Goal: Complete application form

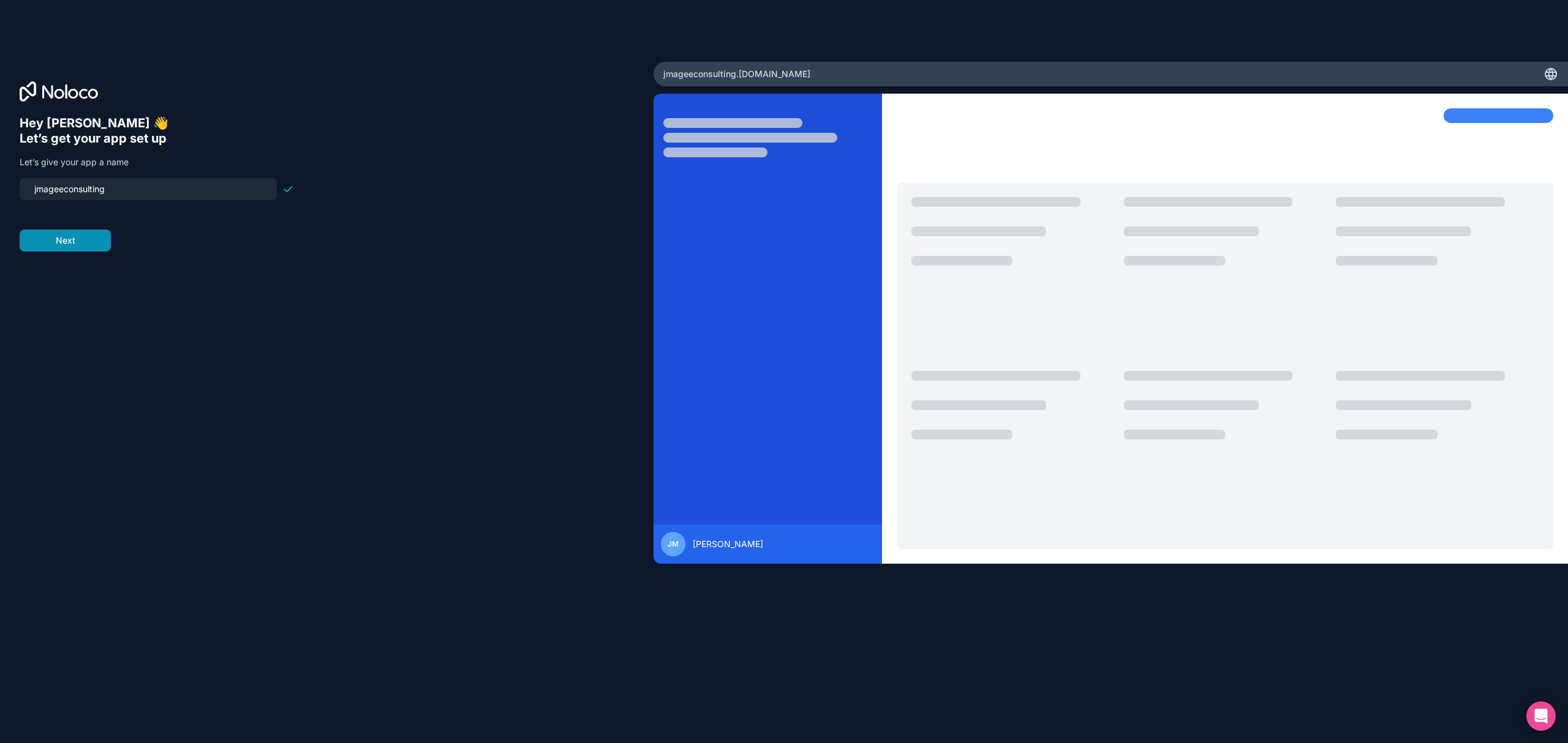
click at [74, 244] on button "Next" at bounding box center [64, 240] width 91 height 22
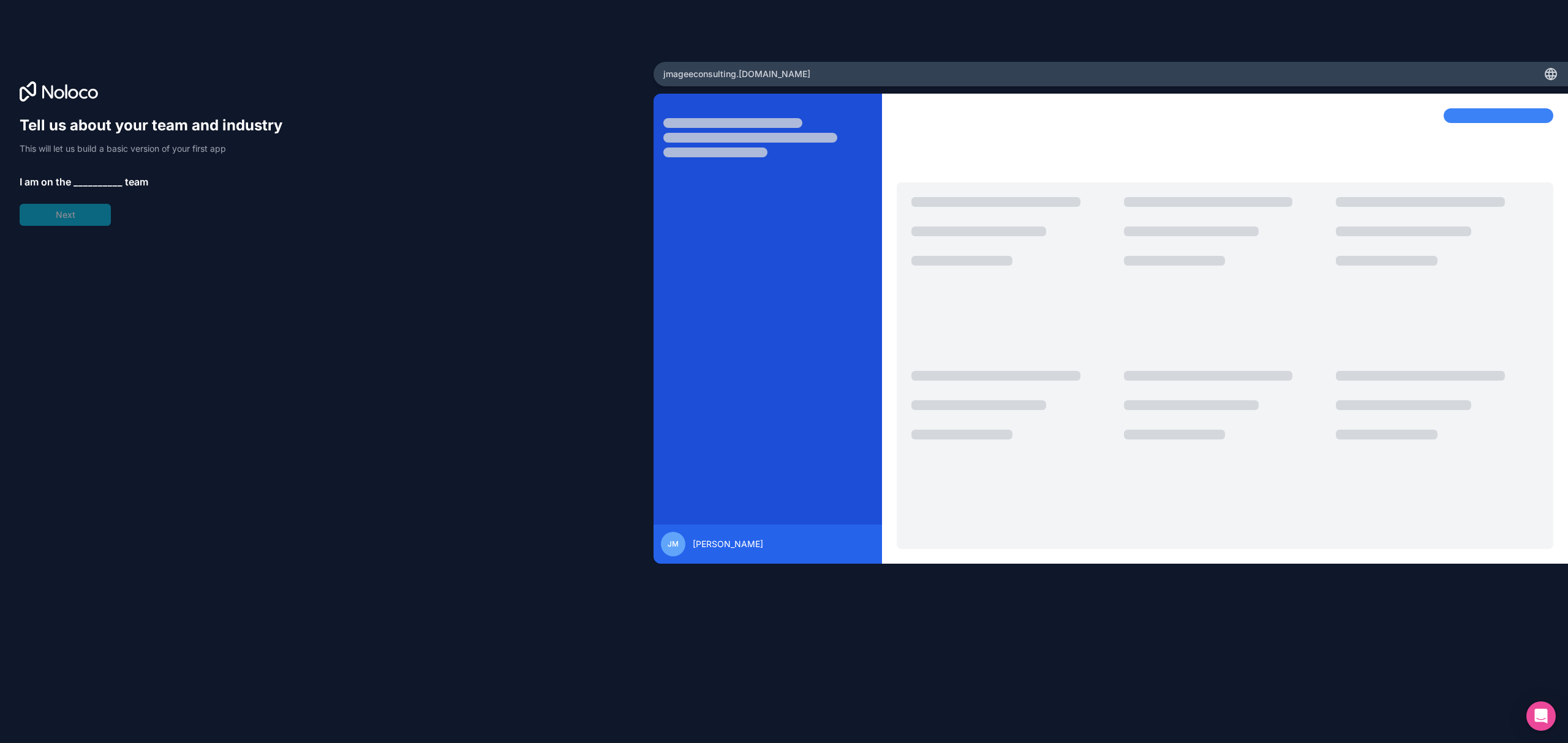
click at [101, 184] on span "__________" at bounding box center [98, 181] width 49 height 14
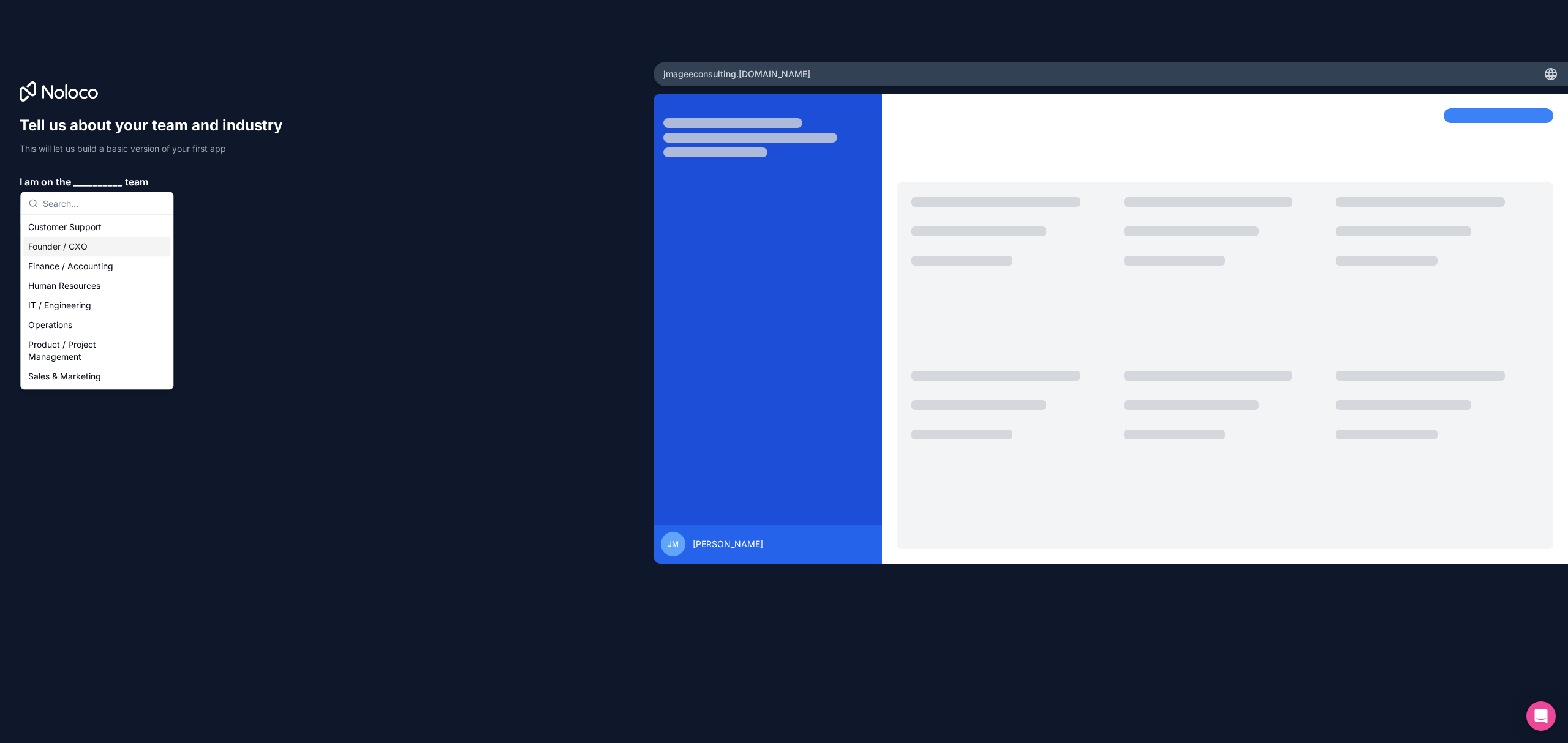
click at [91, 243] on div "Founder / CXO" at bounding box center [96, 247] width 147 height 19
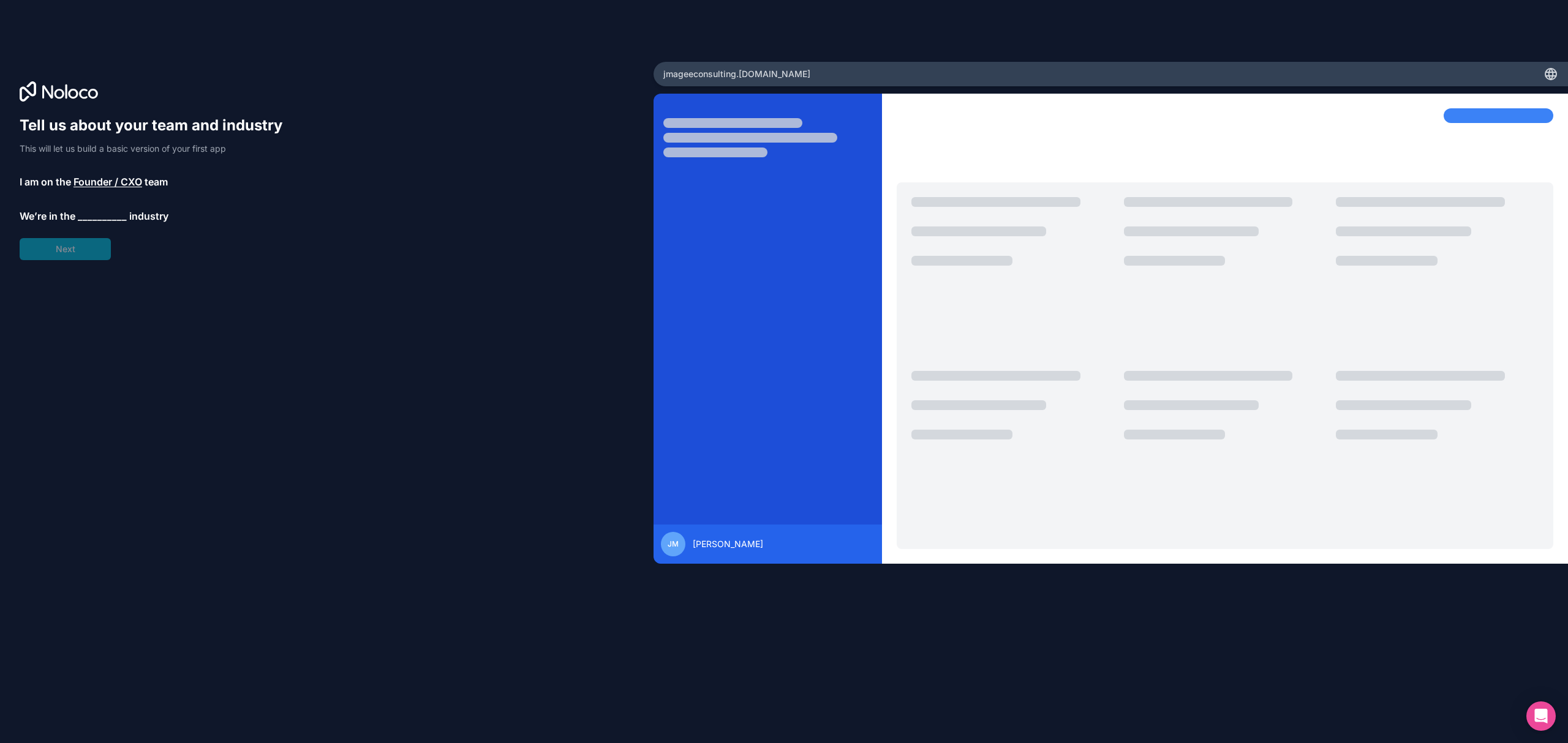
click at [96, 219] on span "__________" at bounding box center [102, 215] width 49 height 14
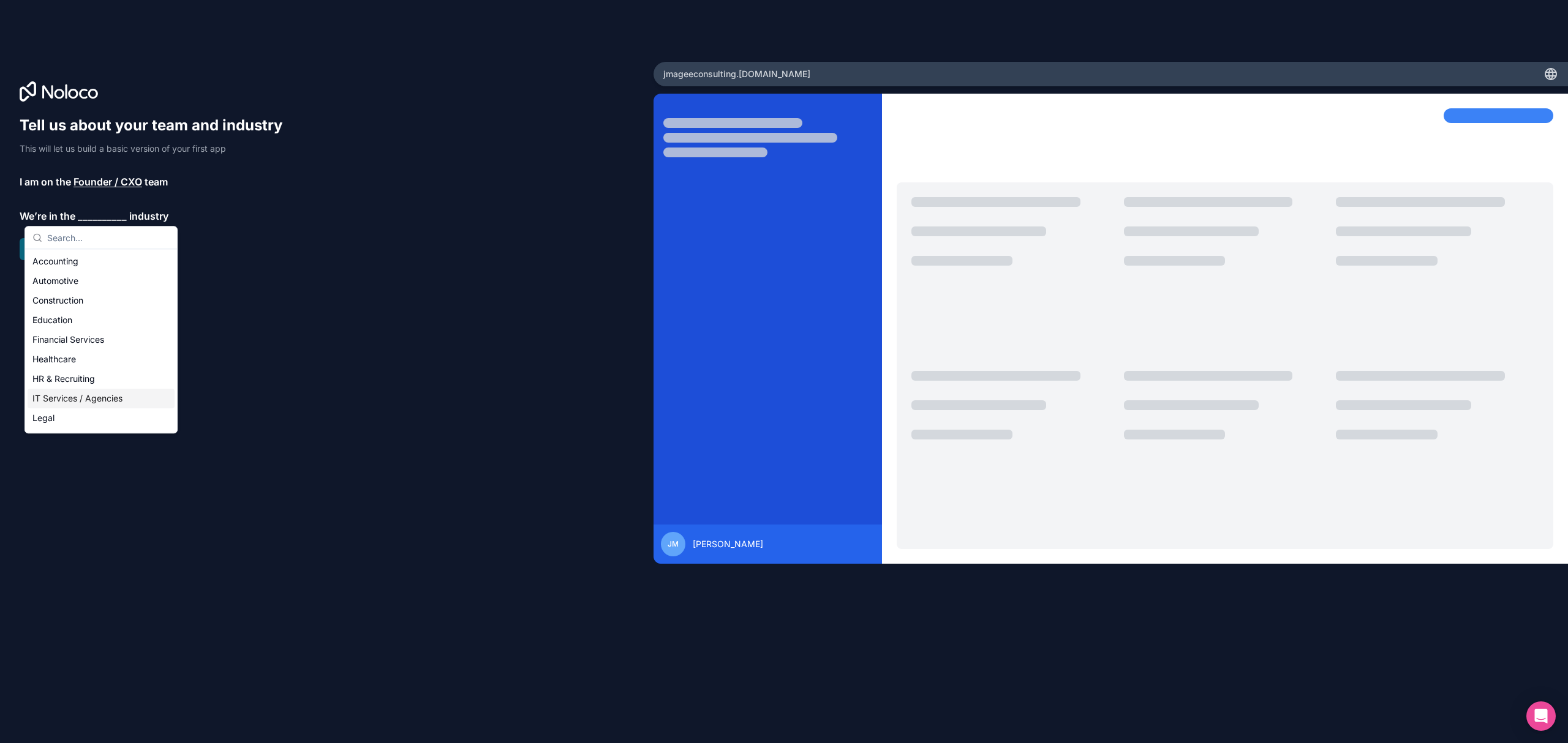
click at [81, 402] on div "IT Services / Agencies" at bounding box center [101, 398] width 147 height 19
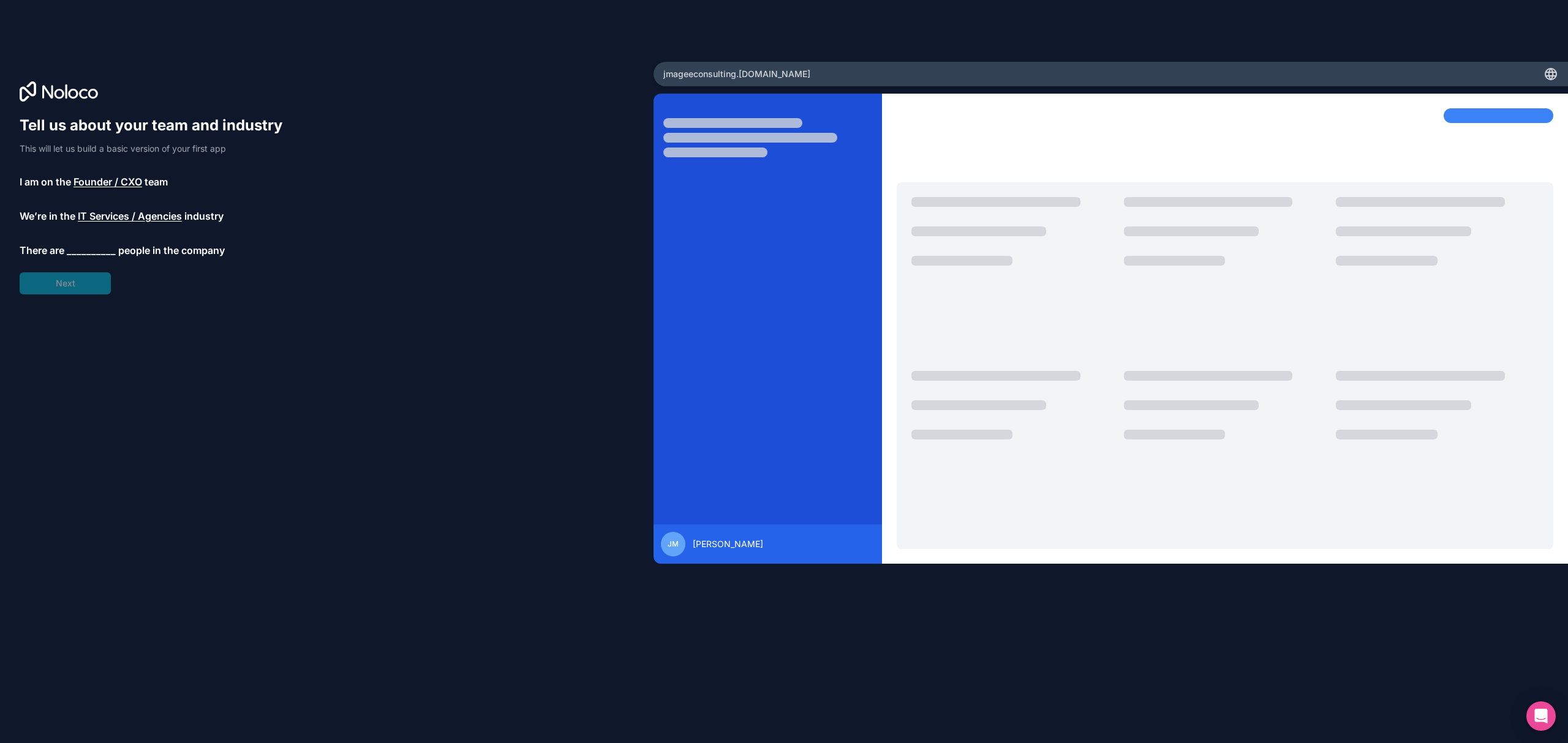
click at [87, 244] on span "__________" at bounding box center [91, 250] width 49 height 14
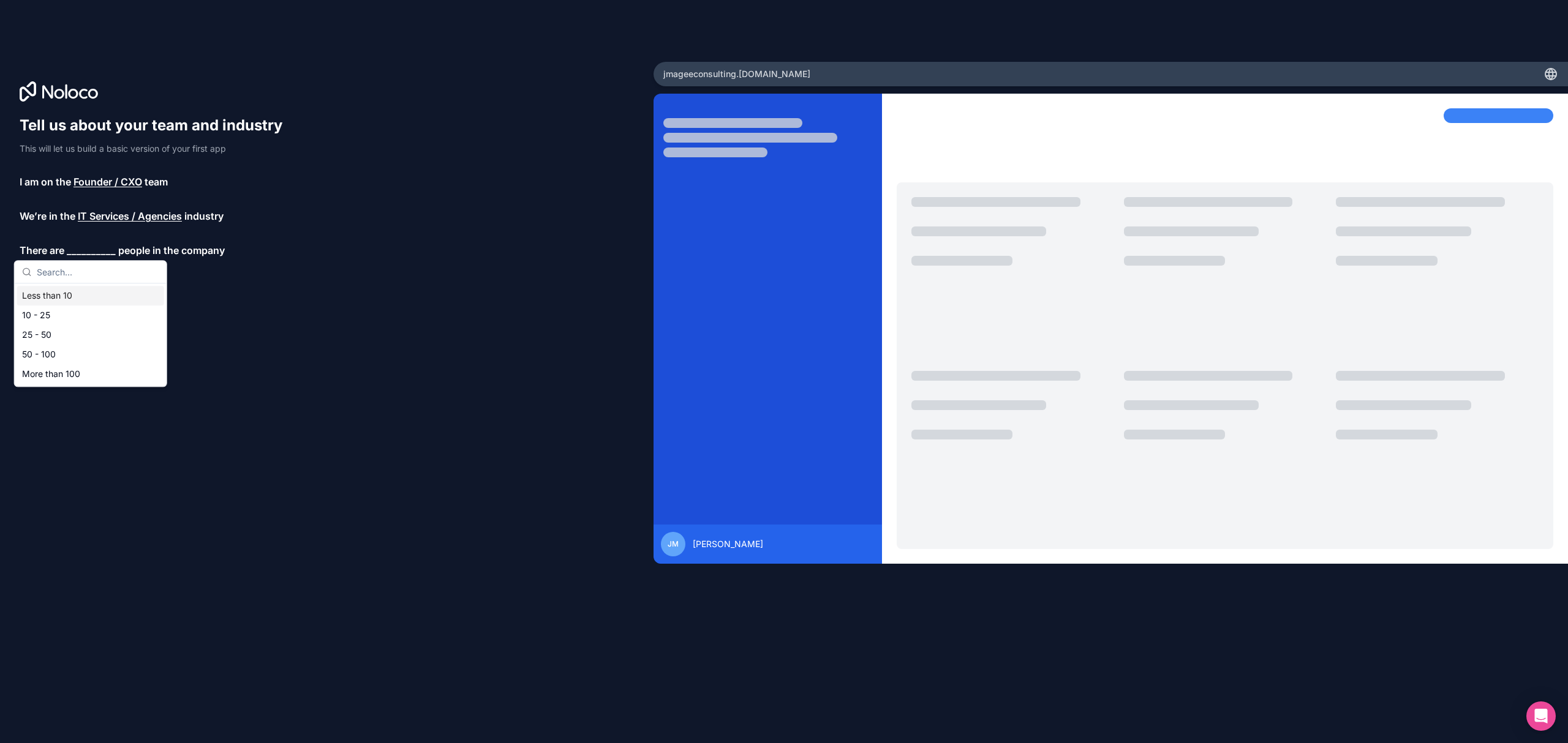
click at [50, 295] on div "Less than 10" at bounding box center [90, 296] width 147 height 19
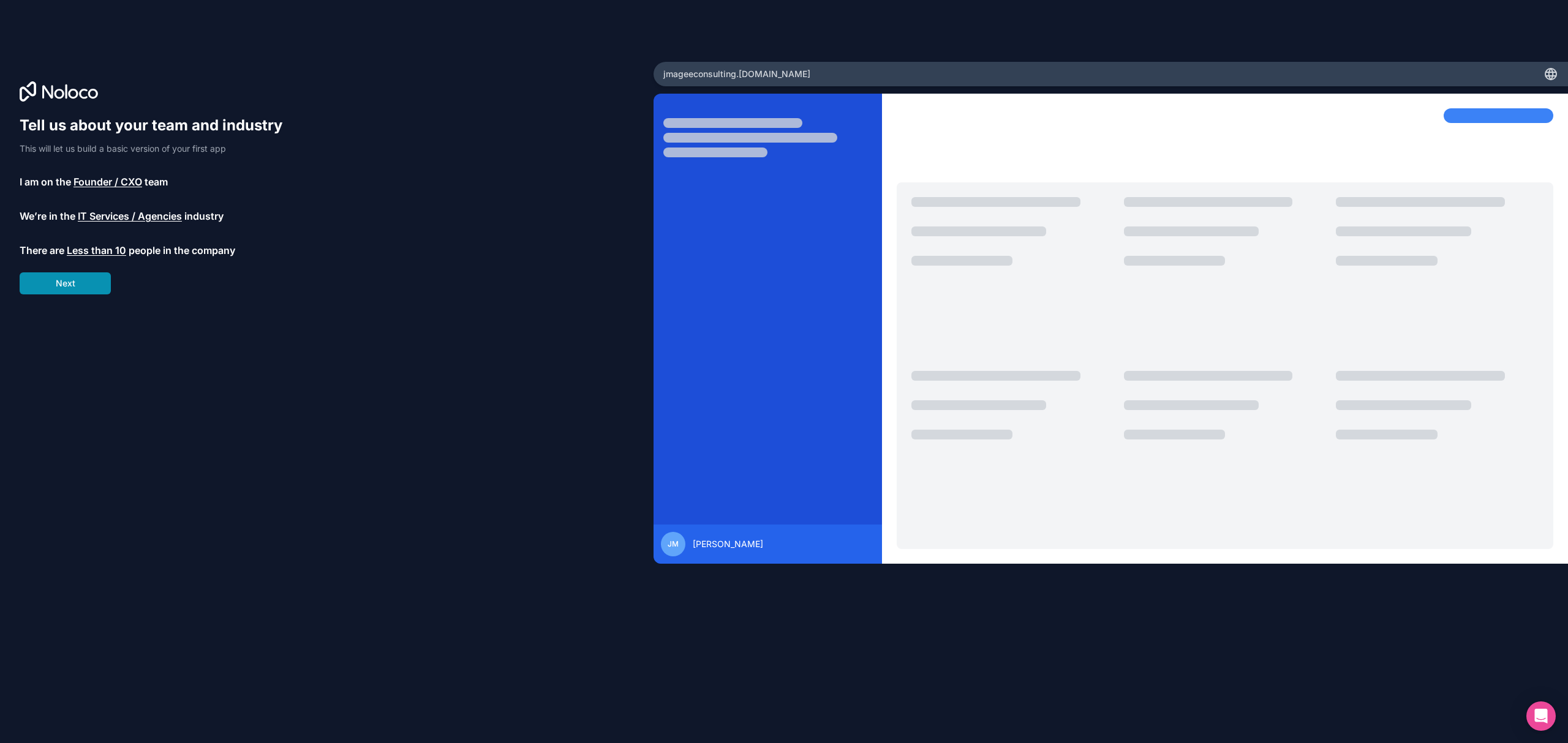
click at [80, 285] on button "Next" at bounding box center [64, 283] width 91 height 22
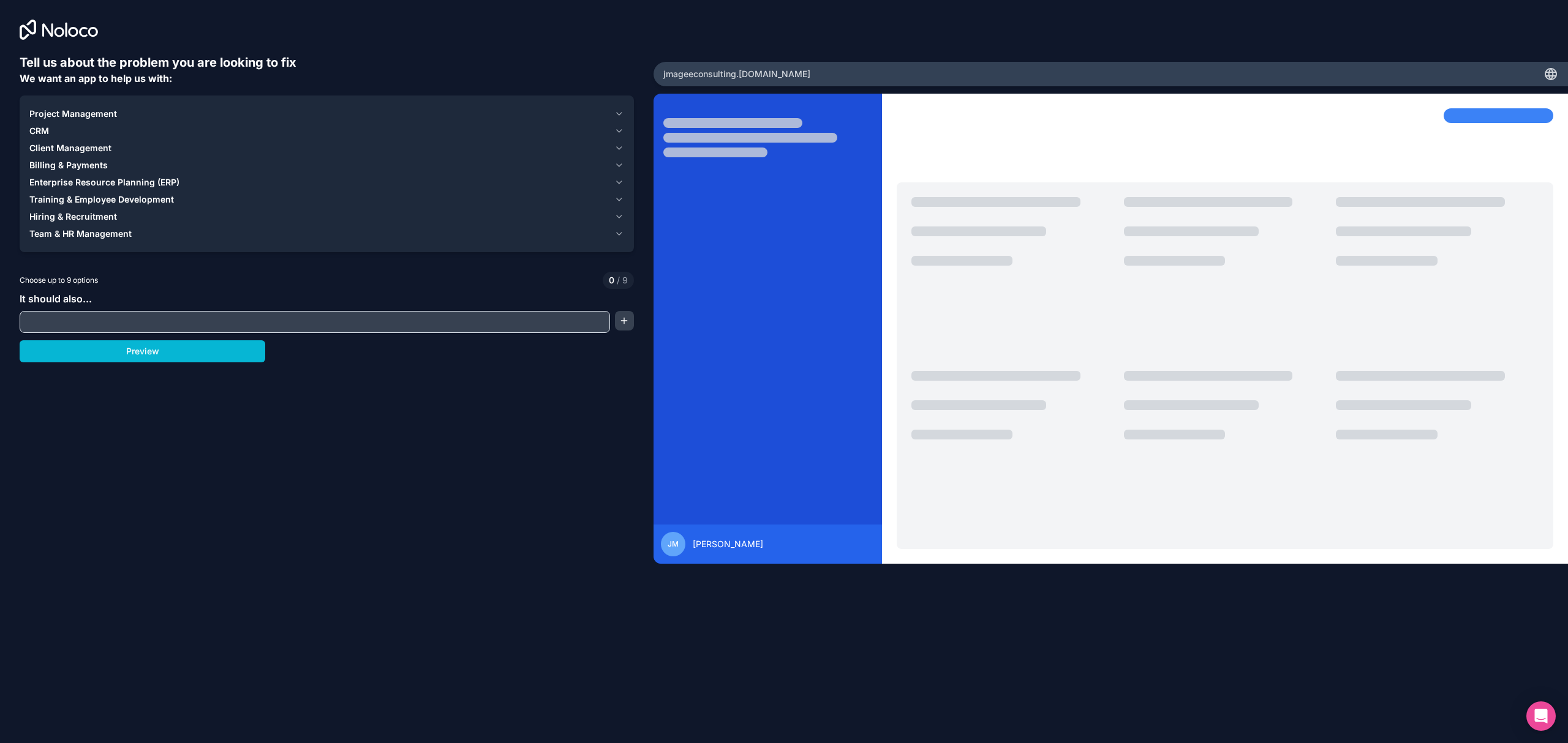
click at [115, 202] on span "Training & Employee Development" at bounding box center [102, 200] width 145 height 12
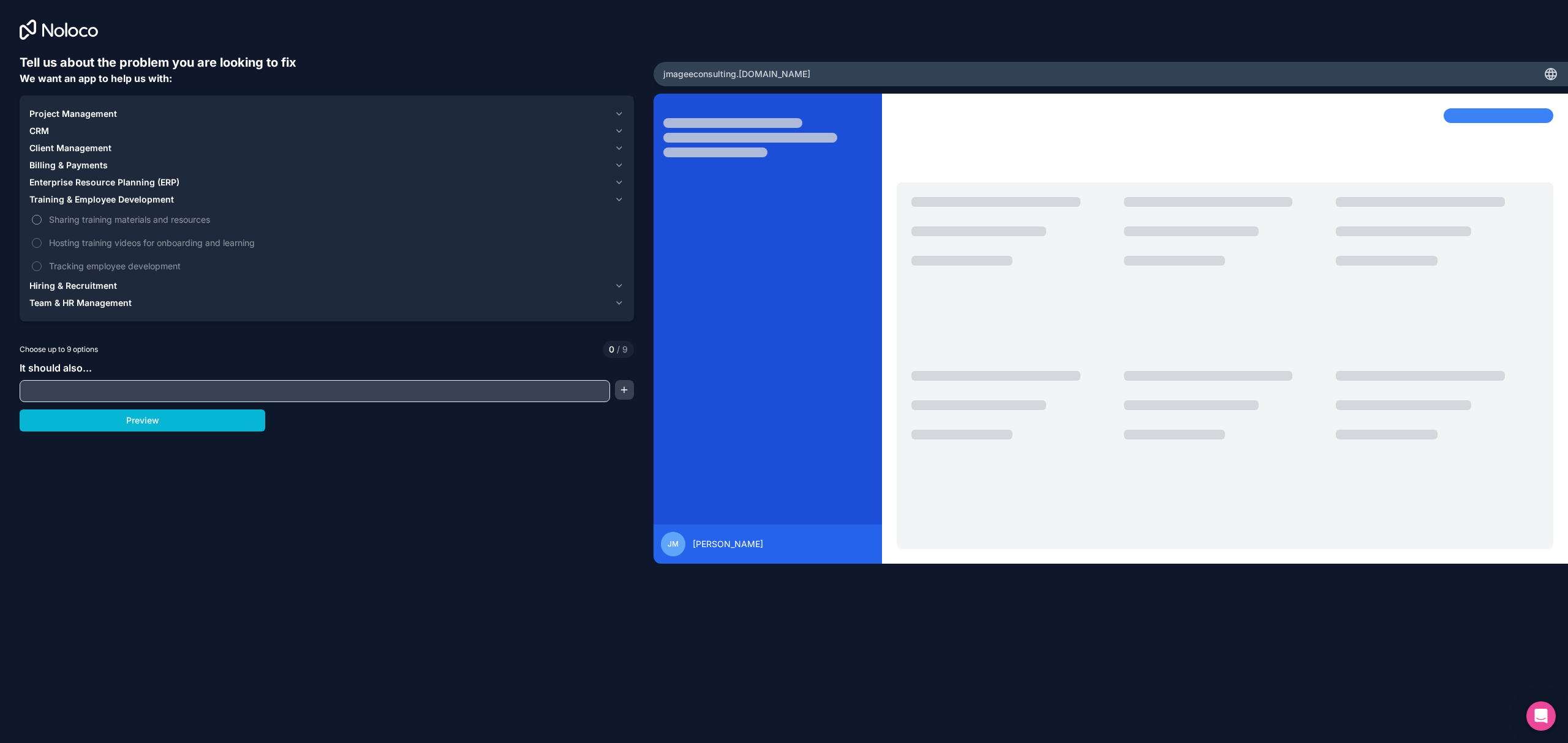
click at [131, 229] on label "Sharing training materials and resources" at bounding box center [326, 220] width 594 height 23
click at [41, 225] on button "Sharing training materials and resources" at bounding box center [36, 220] width 10 height 10
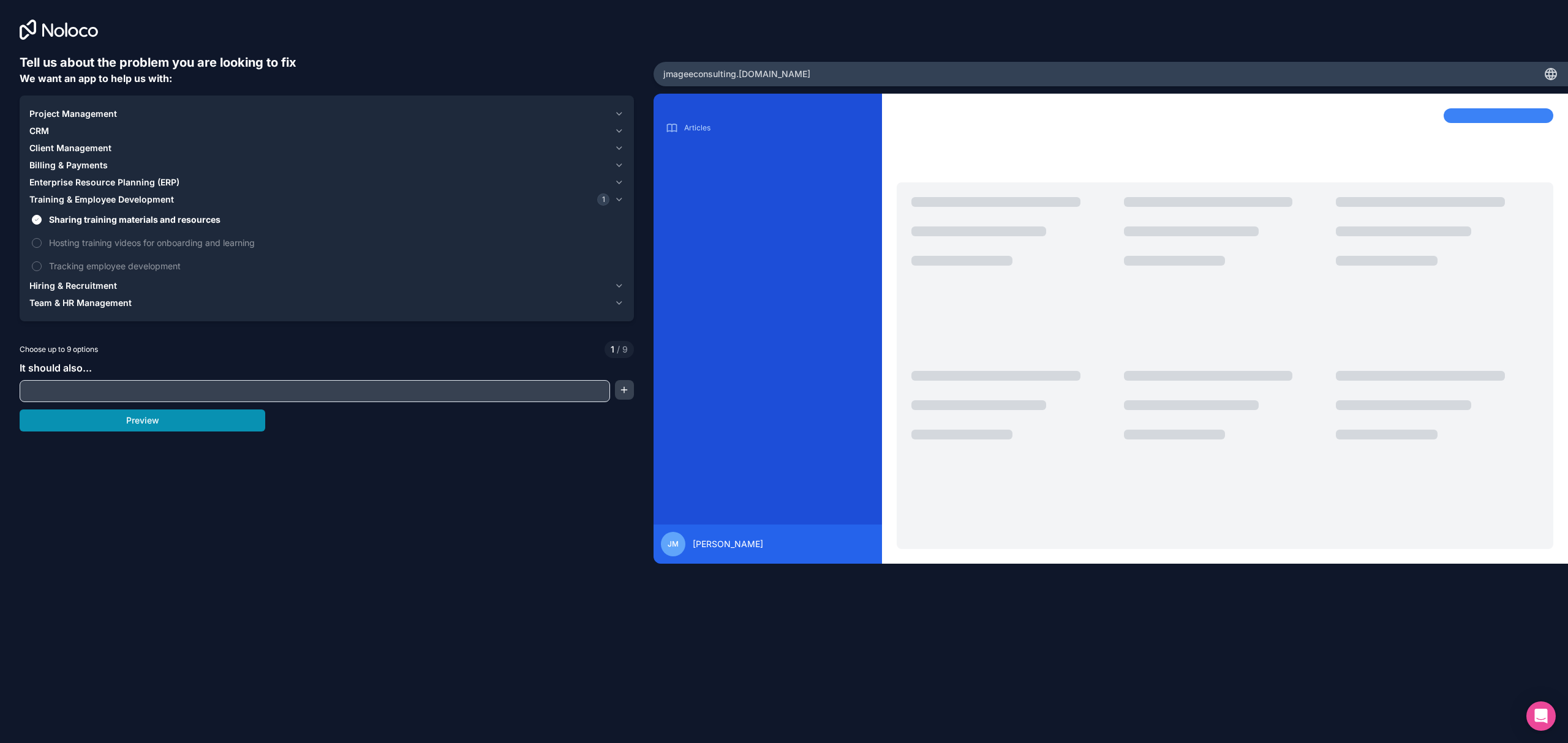
click at [145, 424] on button "Preview" at bounding box center [142, 420] width 246 height 22
click at [39, 251] on label "Hosting training videos for onboarding and learning" at bounding box center [326, 243] width 594 height 23
click at [39, 248] on button "Hosting training videos for onboarding and learning" at bounding box center [36, 243] width 10 height 10
click at [126, 424] on button "Preview" at bounding box center [142, 420] width 246 height 22
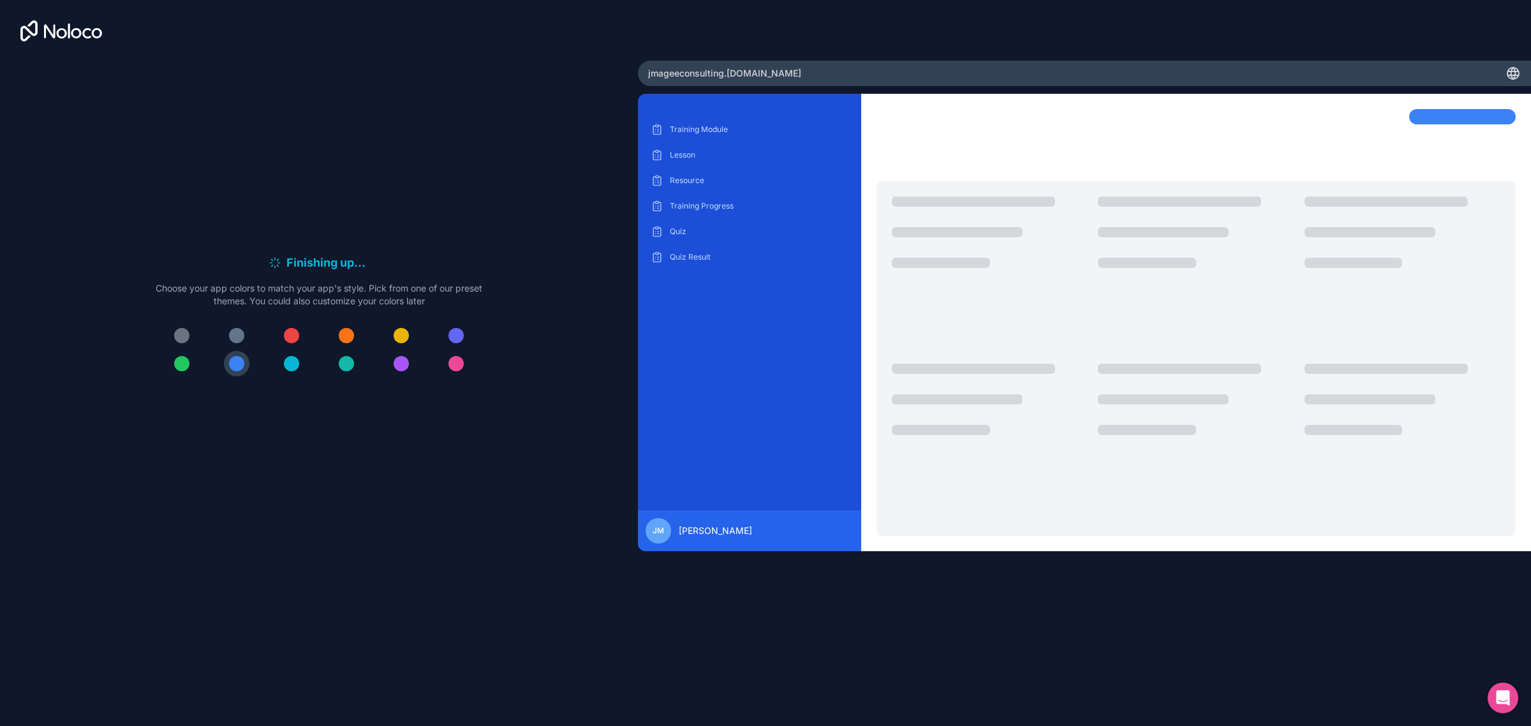
click at [1245, 512] on div at bounding box center [1195, 358] width 639 height 355
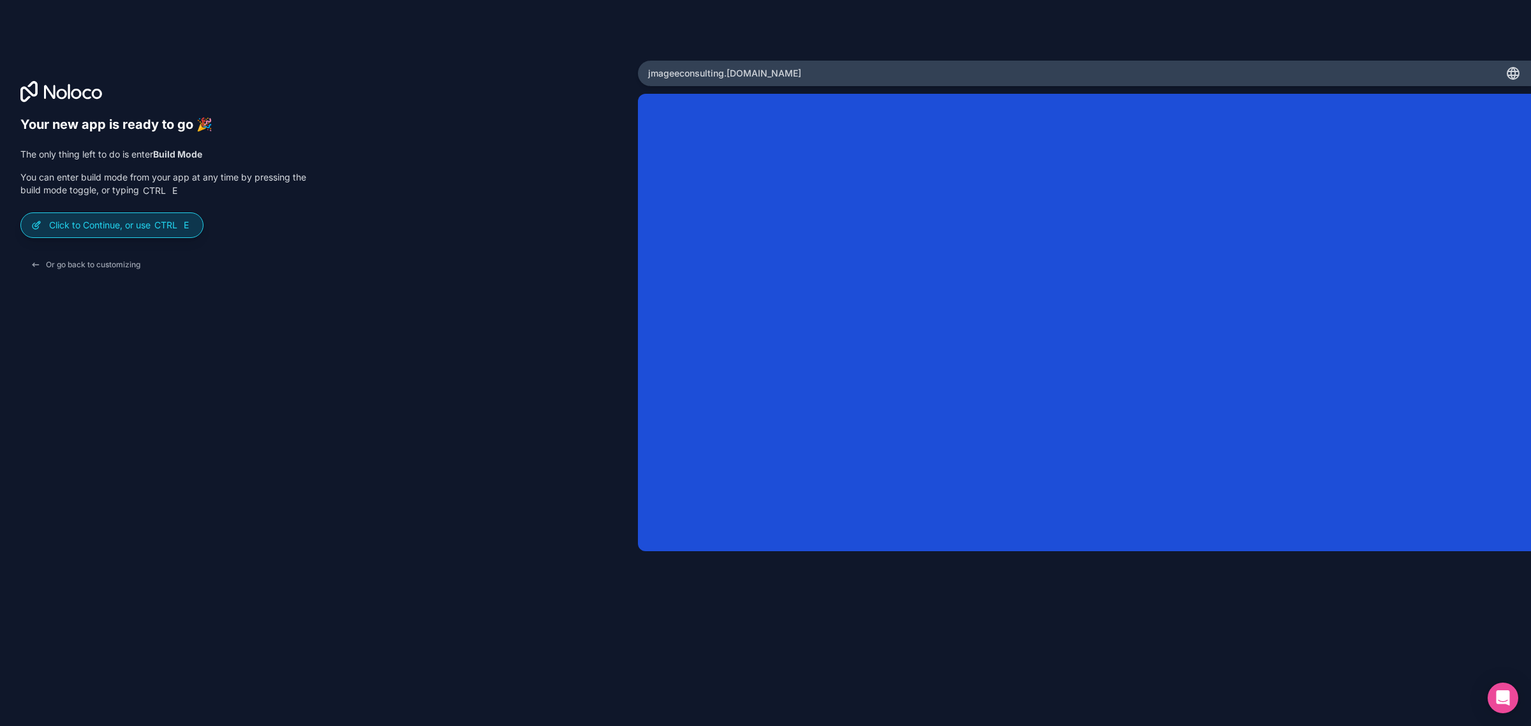
click at [158, 226] on span "Ctrl" at bounding box center [166, 224] width 26 height 11
